Goal: Find specific page/section: Find specific page/section

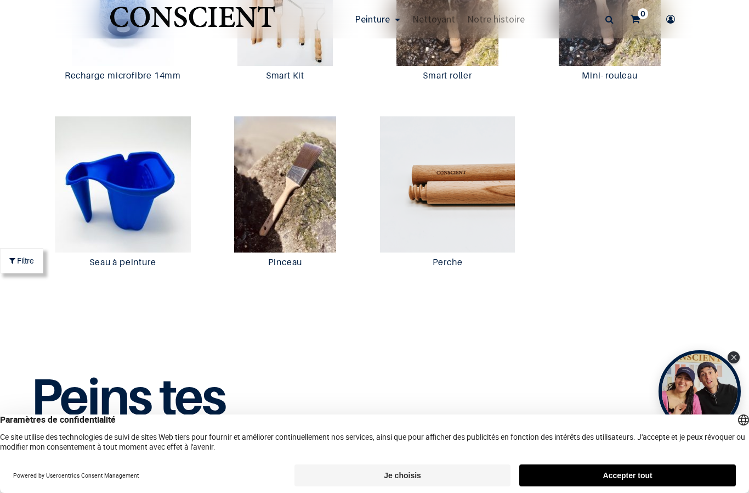
scroll to position [2214, 0]
click at [421, 237] on img at bounding box center [447, 184] width 157 height 136
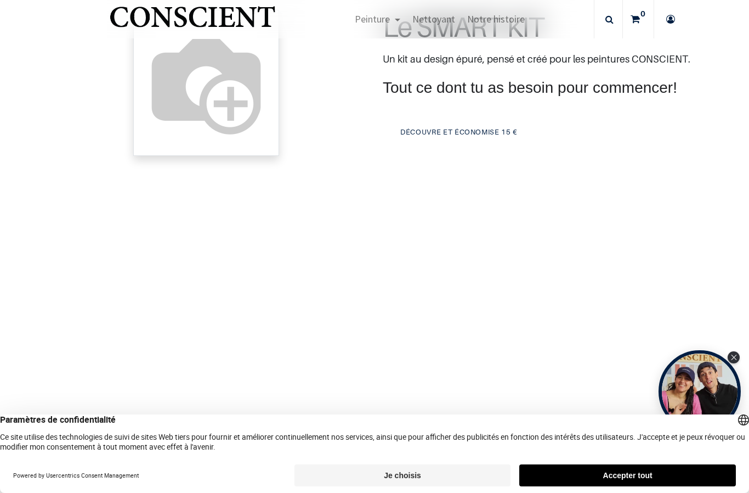
scroll to position [333, 0]
